Goal: Task Accomplishment & Management: Manage account settings

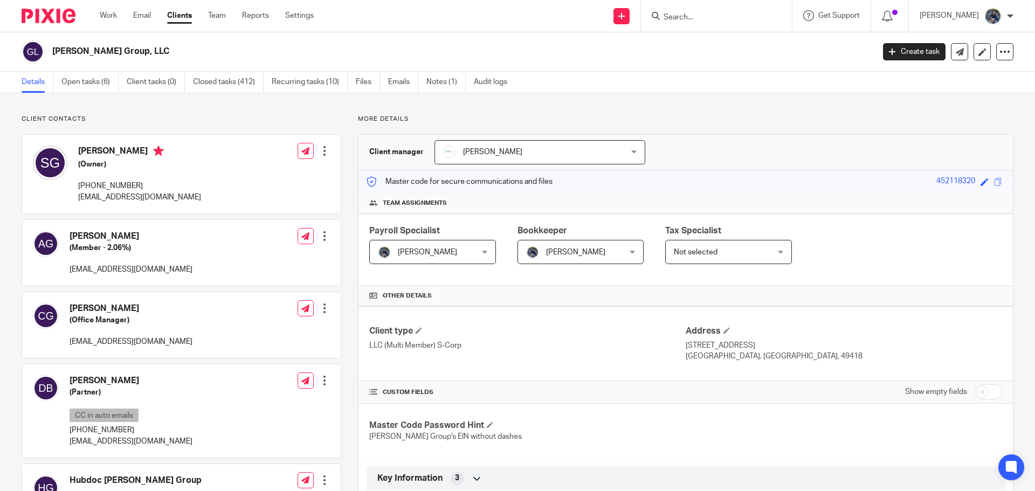
scroll to position [162, 0]
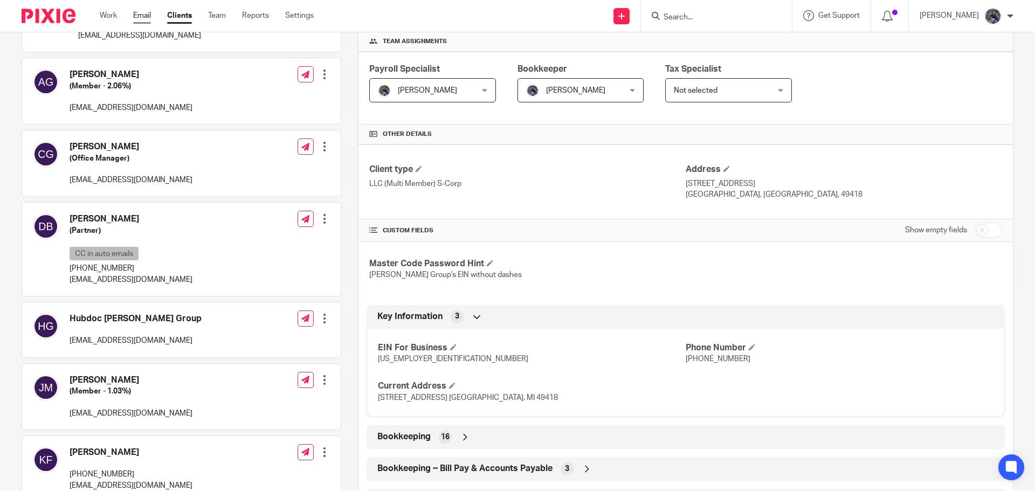
drag, startPoint x: 0, startPoint y: 0, endPoint x: 137, endPoint y: 13, distance: 138.0
click at [137, 13] on link "Email" at bounding box center [142, 15] width 18 height 11
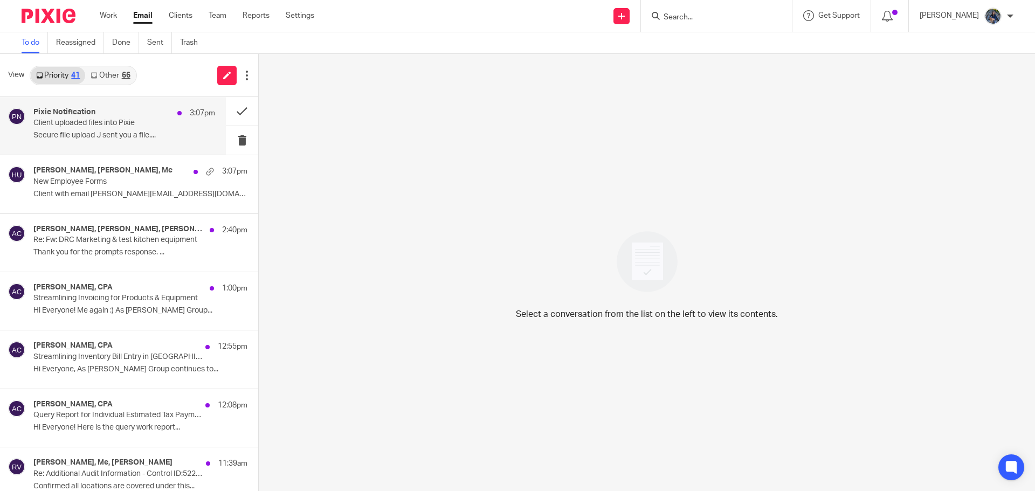
click at [96, 123] on p "Client uploaded files into Pixie" at bounding box center [105, 123] width 145 height 9
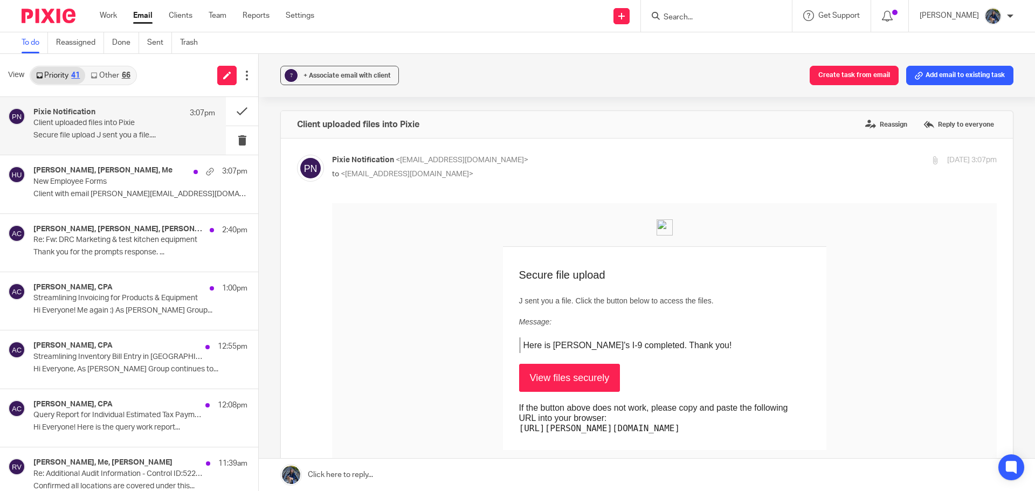
click at [115, 78] on link "Other 66" at bounding box center [110, 75] width 50 height 17
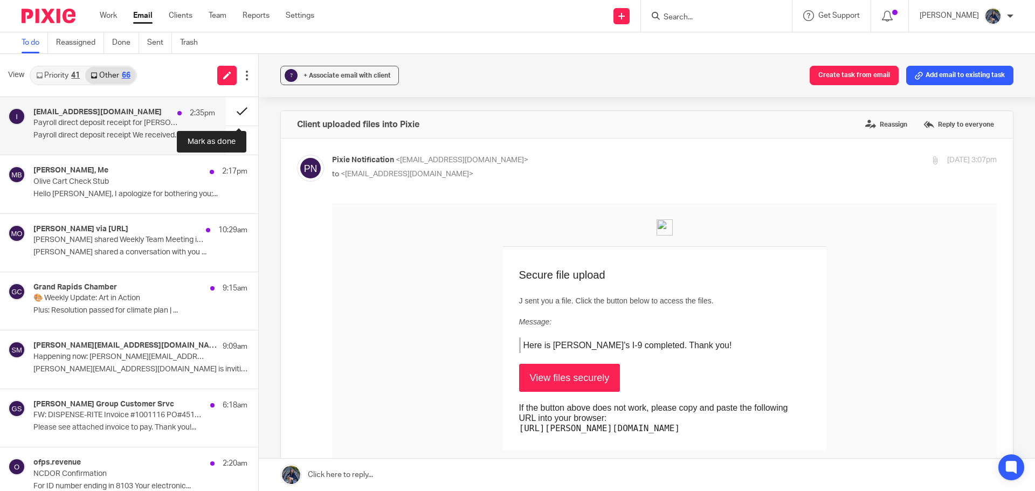
click at [232, 110] on button at bounding box center [242, 111] width 32 height 29
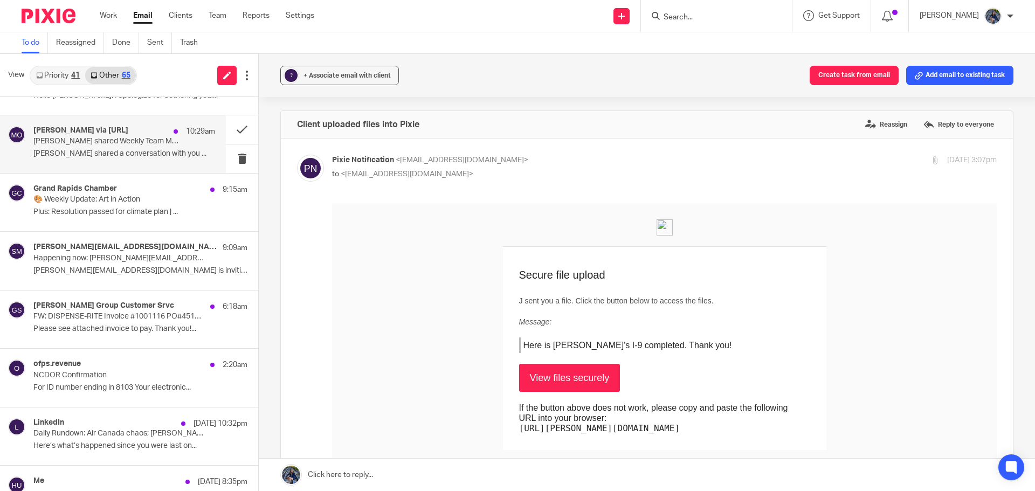
scroll to position [108, 0]
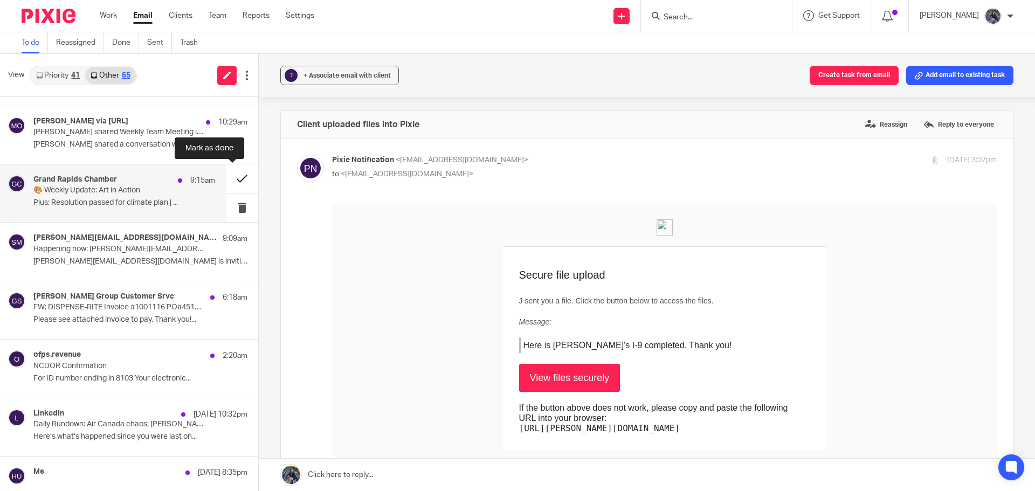
click at [232, 176] on button at bounding box center [242, 178] width 32 height 29
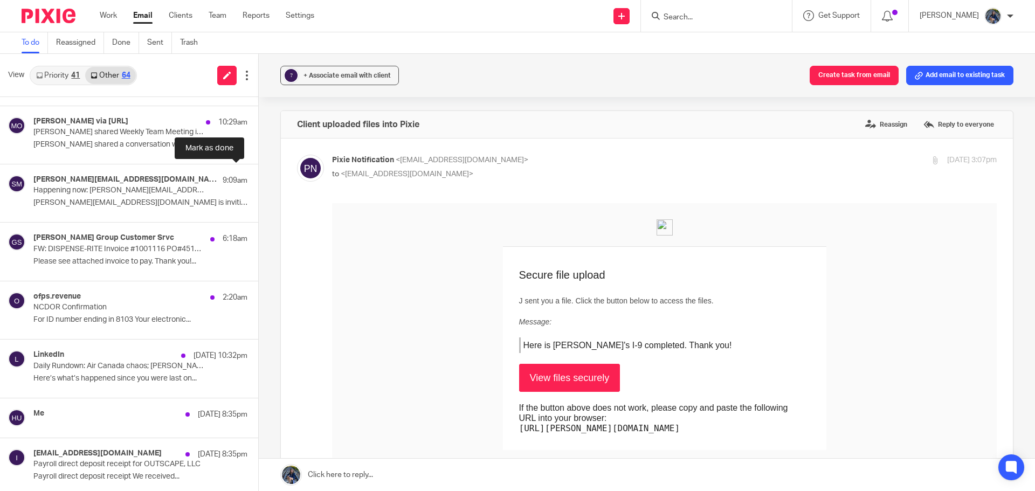
click at [258, 176] on button at bounding box center [262, 178] width 9 height 29
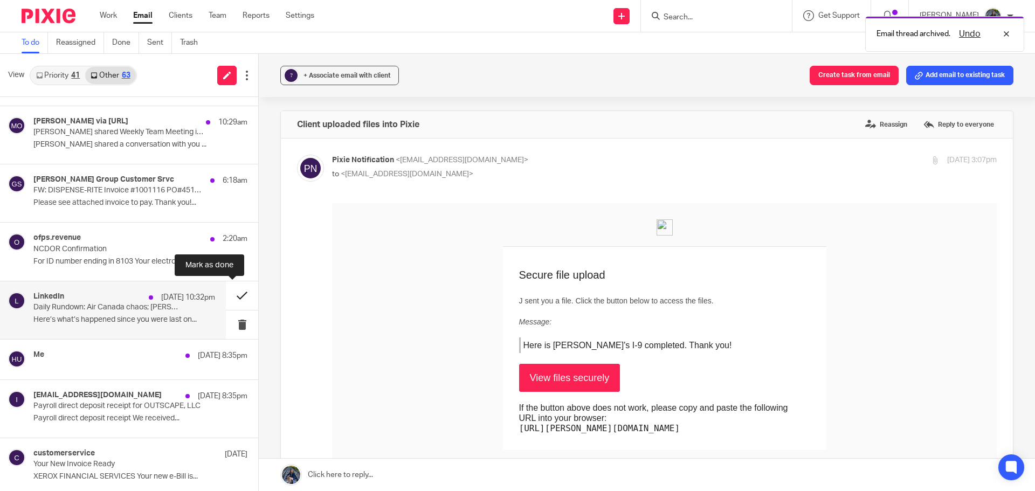
click at [226, 298] on button at bounding box center [242, 295] width 32 height 29
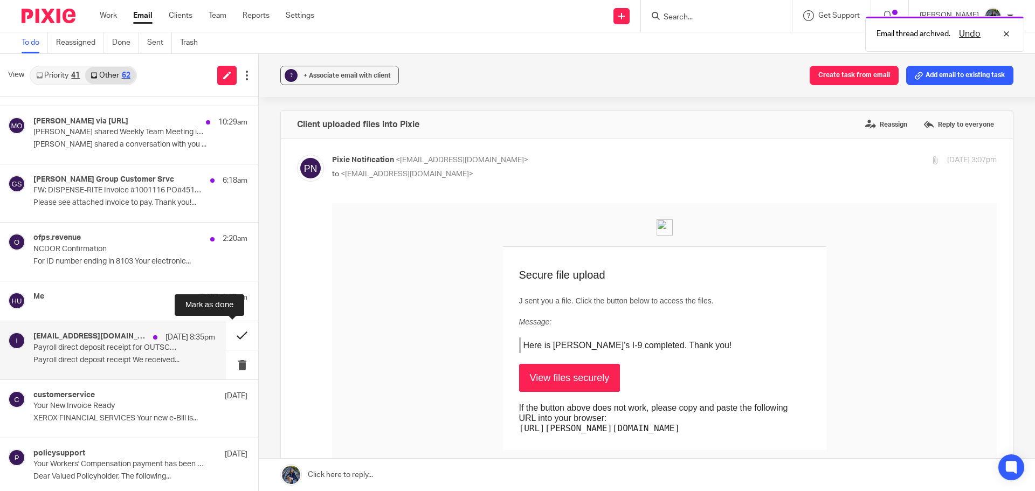
click at [228, 339] on button at bounding box center [242, 335] width 32 height 29
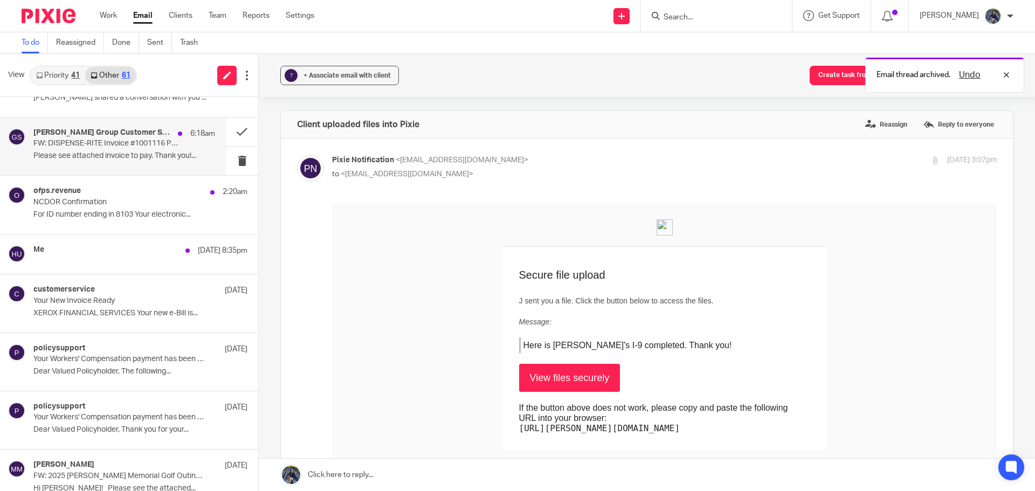
scroll to position [0, 0]
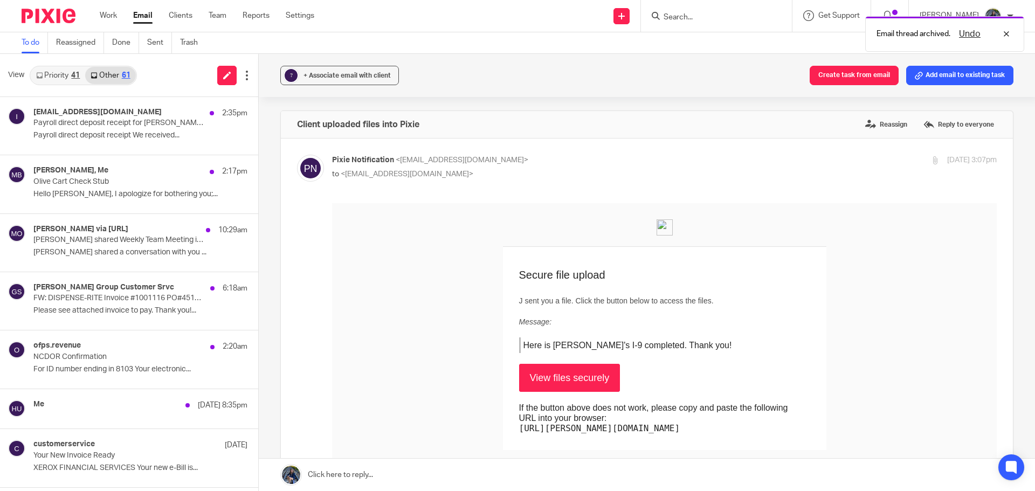
click at [63, 77] on link "Priority 41" at bounding box center [58, 75] width 54 height 17
